Goal: Navigation & Orientation: Find specific page/section

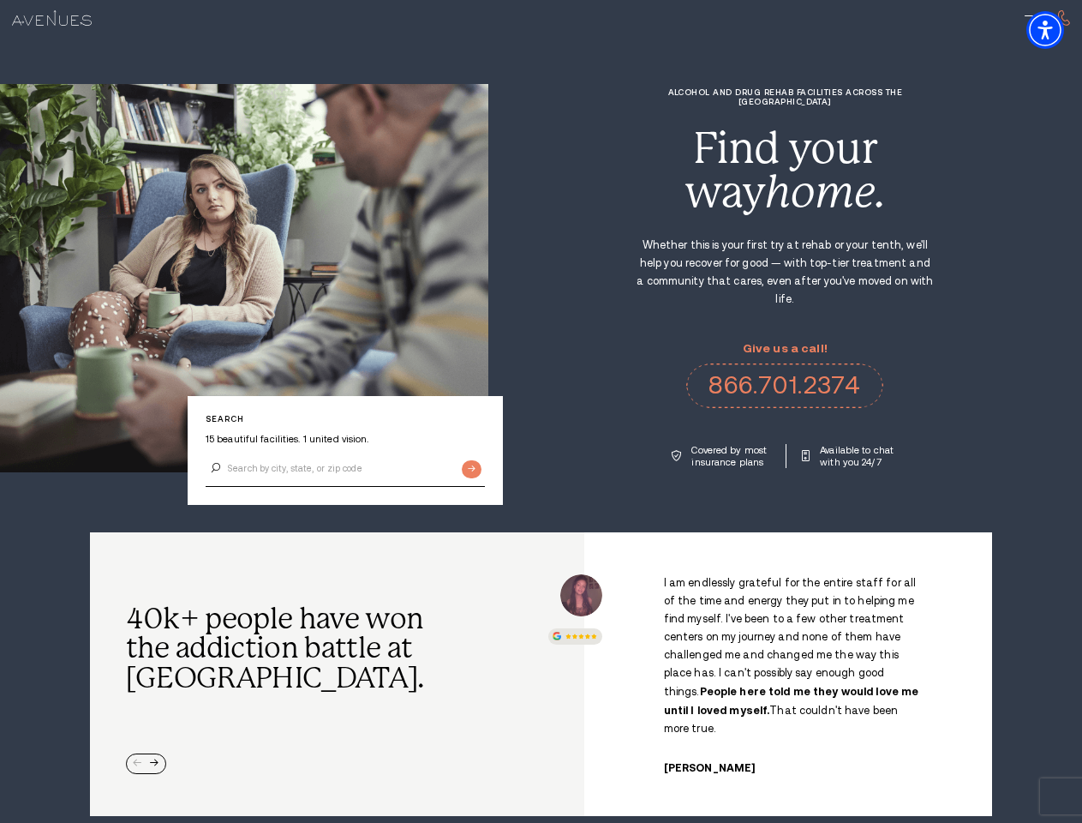
click at [541, 411] on div "Alcohol and Drug Rehab Facilities across the [GEOGRAPHIC_DATA] Find your way ho…" at bounding box center [785, 277] width 594 height 380
click at [1060, 30] on img "Accessibility Menu" at bounding box center [1046, 30] width 38 height 38
